Goal: Use online tool/utility: Use online tool/utility

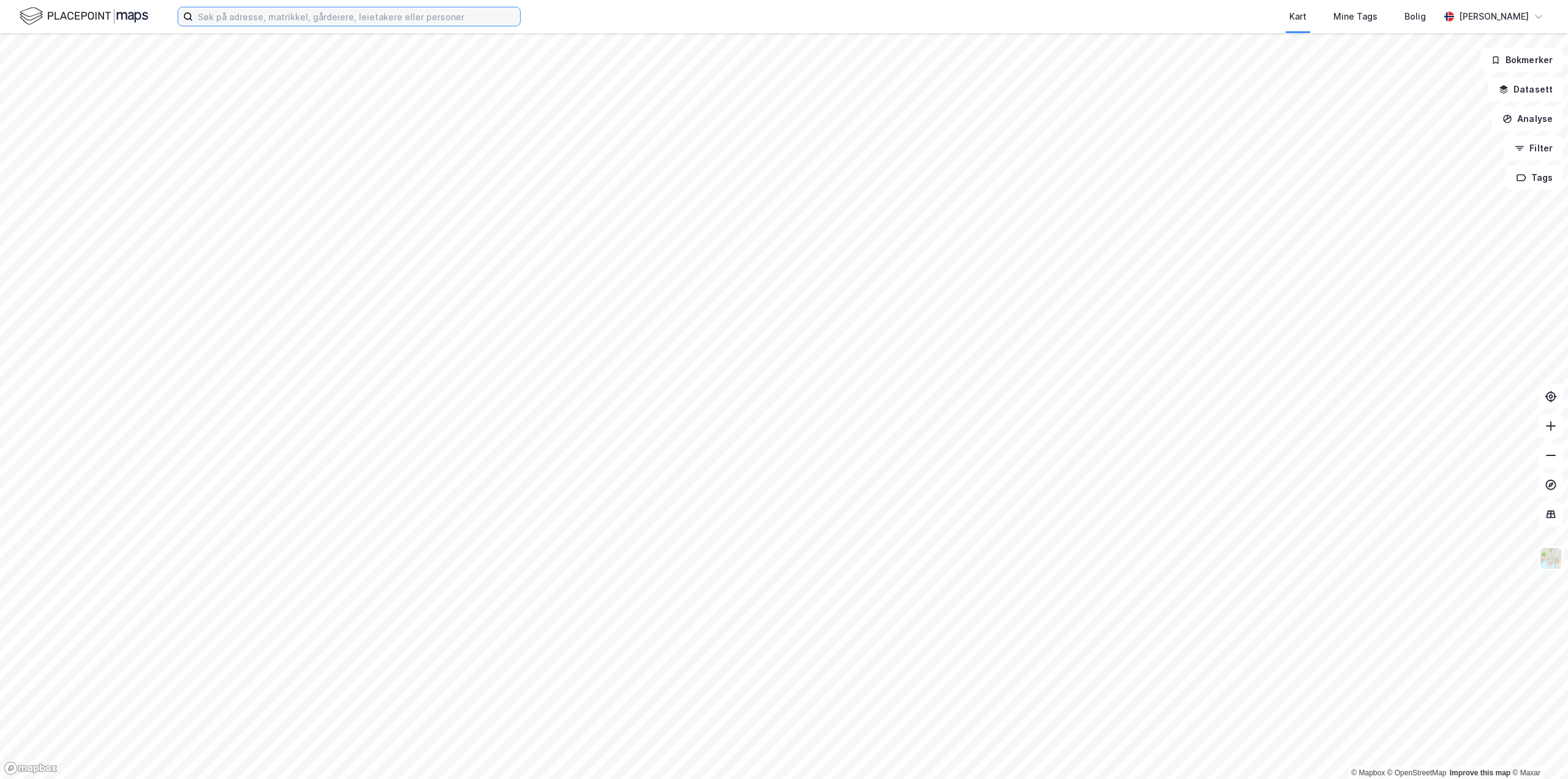
click at [271, 18] on input at bounding box center [356, 16] width 327 height 18
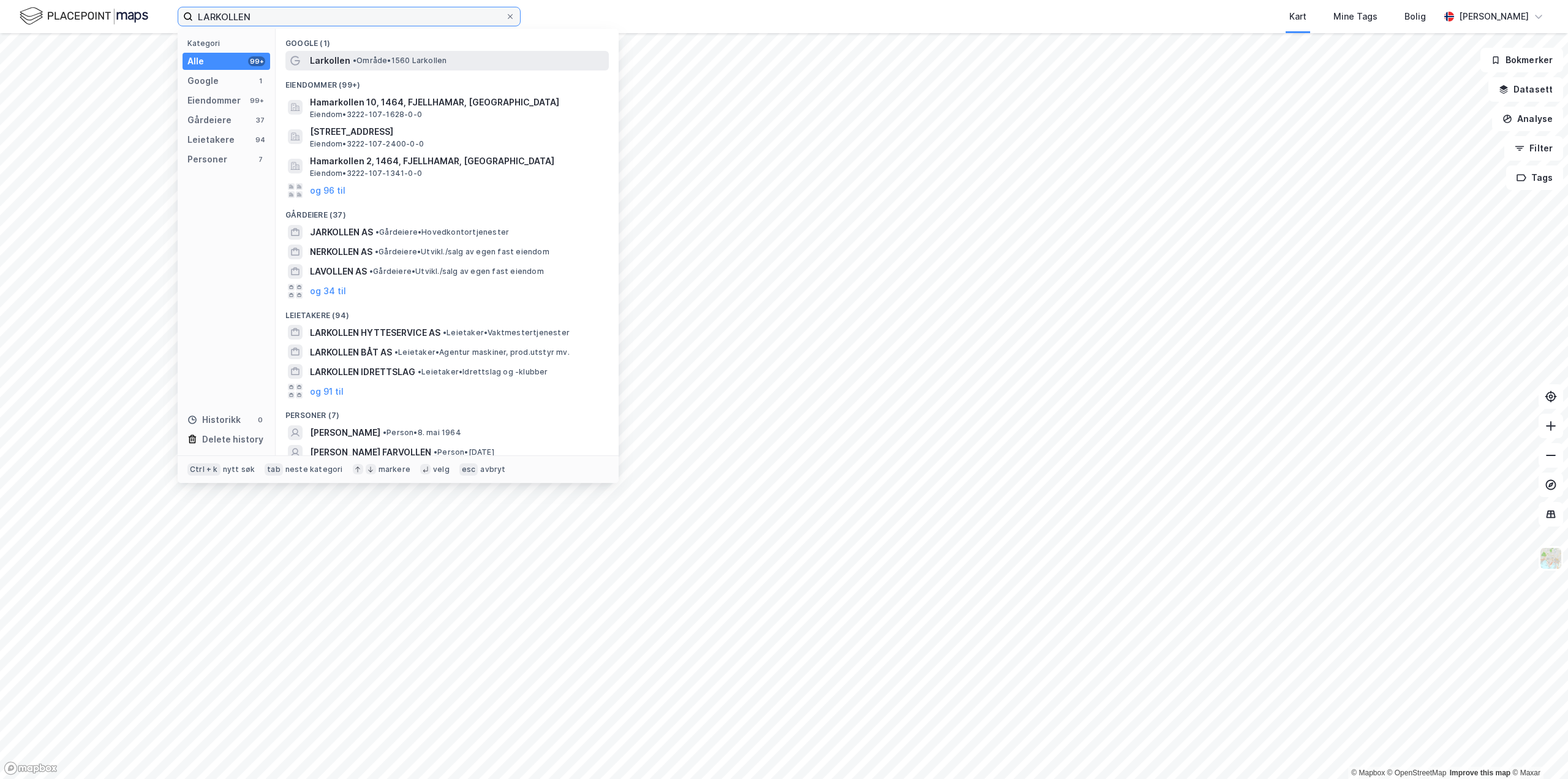
type input "LARKOLLEN"
click at [388, 62] on span "• Område • 1560 [GEOGRAPHIC_DATA]" at bounding box center [400, 60] width 94 height 10
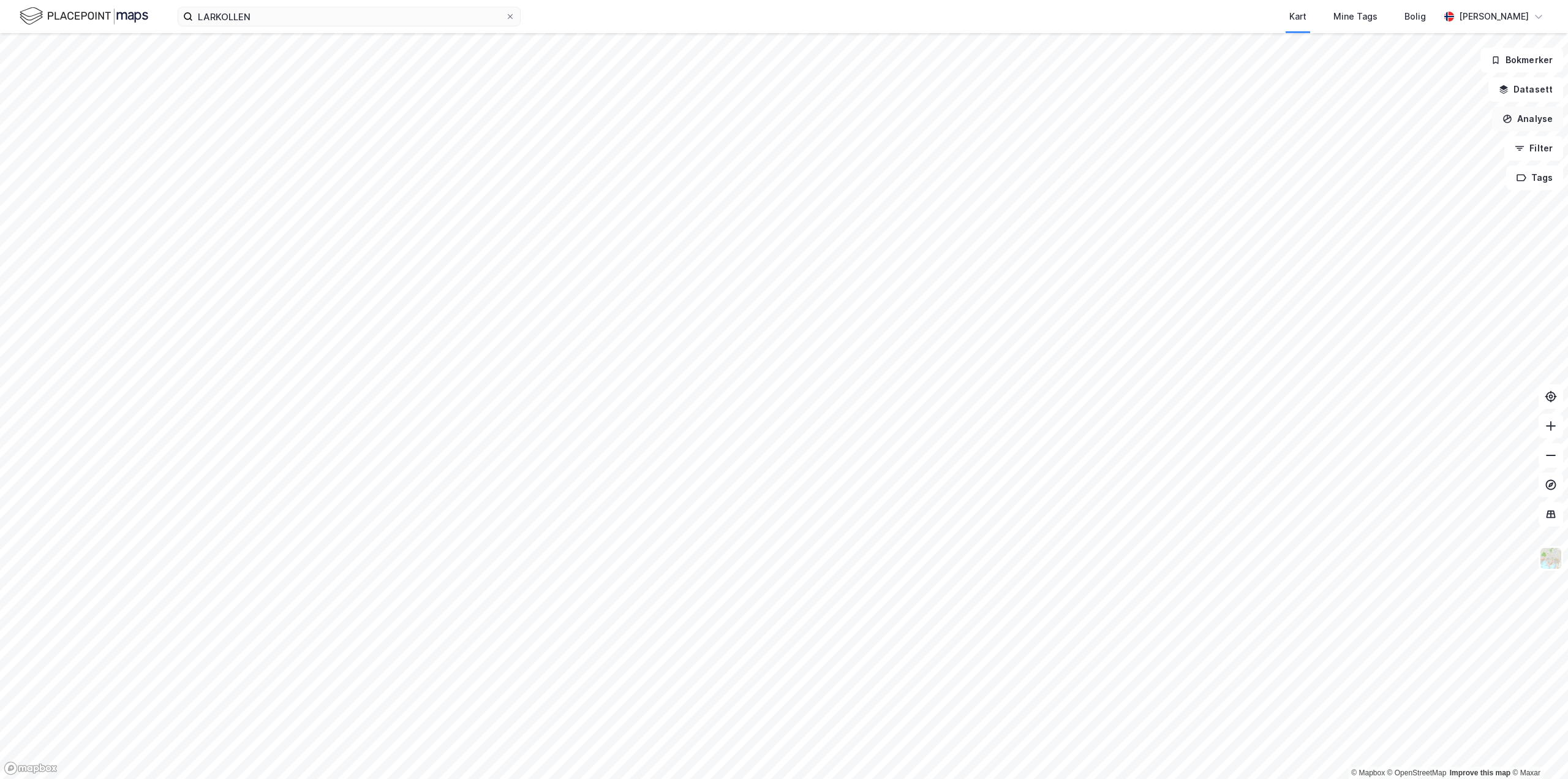
click at [1538, 124] on button "Analyse" at bounding box center [1527, 119] width 71 height 24
click at [1408, 113] on div "Mål avstand" at bounding box center [1413, 120] width 141 height 20
